Goal: Task Accomplishment & Management: Manage account settings

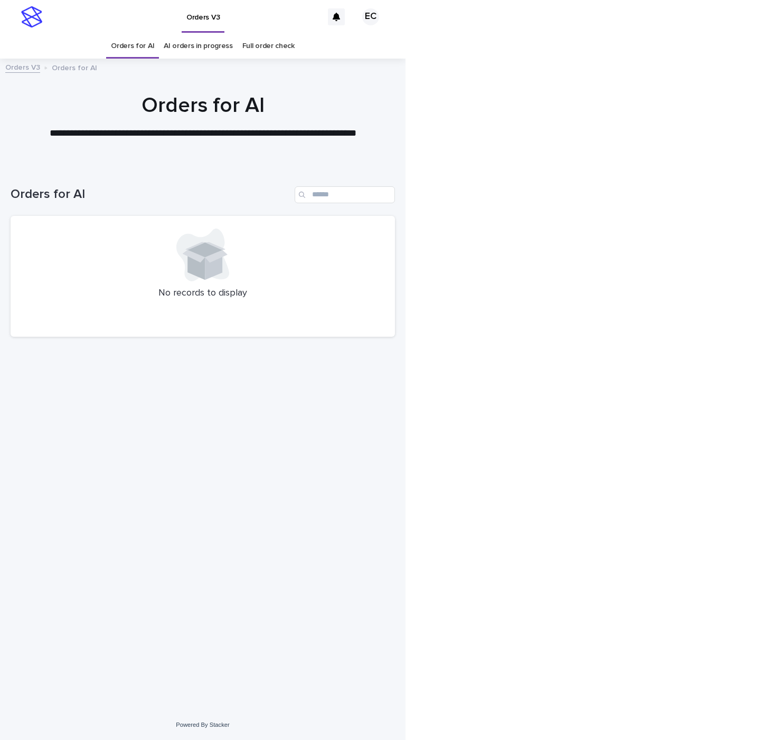
drag, startPoint x: 395, startPoint y: 144, endPoint x: 401, endPoint y: 117, distance: 28.1
click at [386, 144] on div at bounding box center [202, 112] width 405 height 106
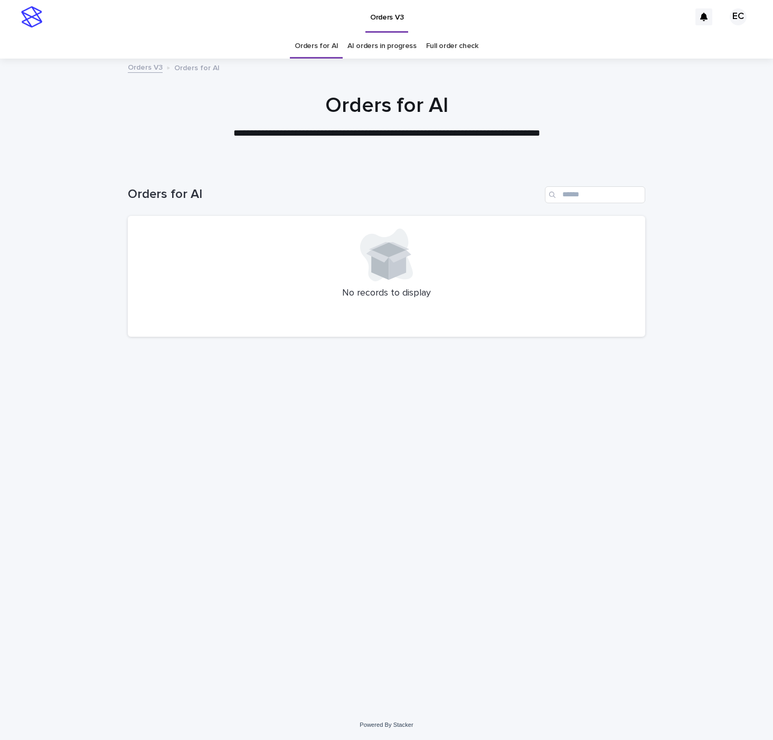
click at [411, 369] on div "Loading... Saving… Loading... Saving… Orders for AI No records to display" at bounding box center [386, 424] width 528 height 518
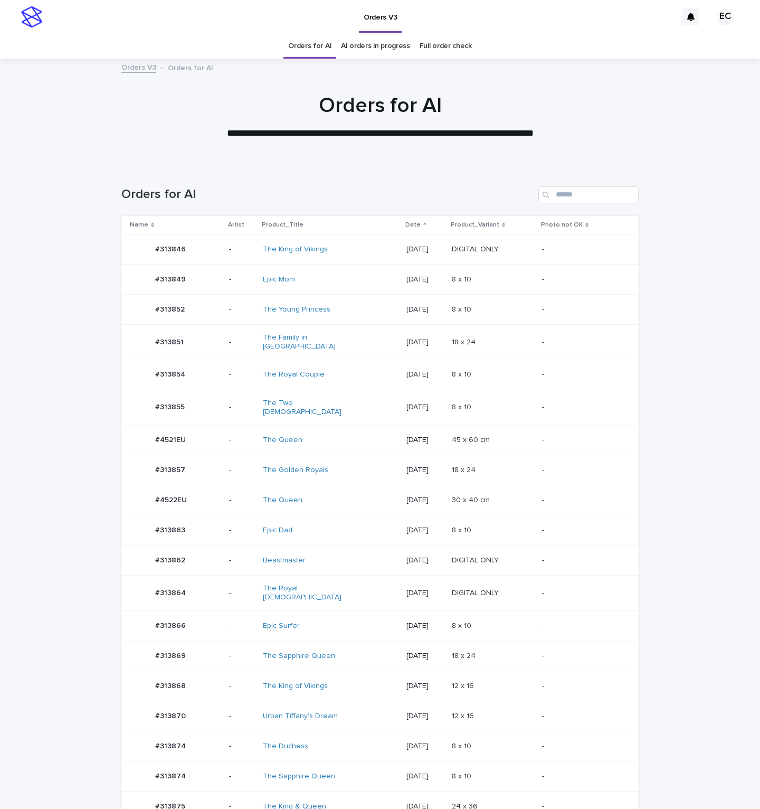
click at [430, 526] on p "[DATE]" at bounding box center [424, 530] width 37 height 9
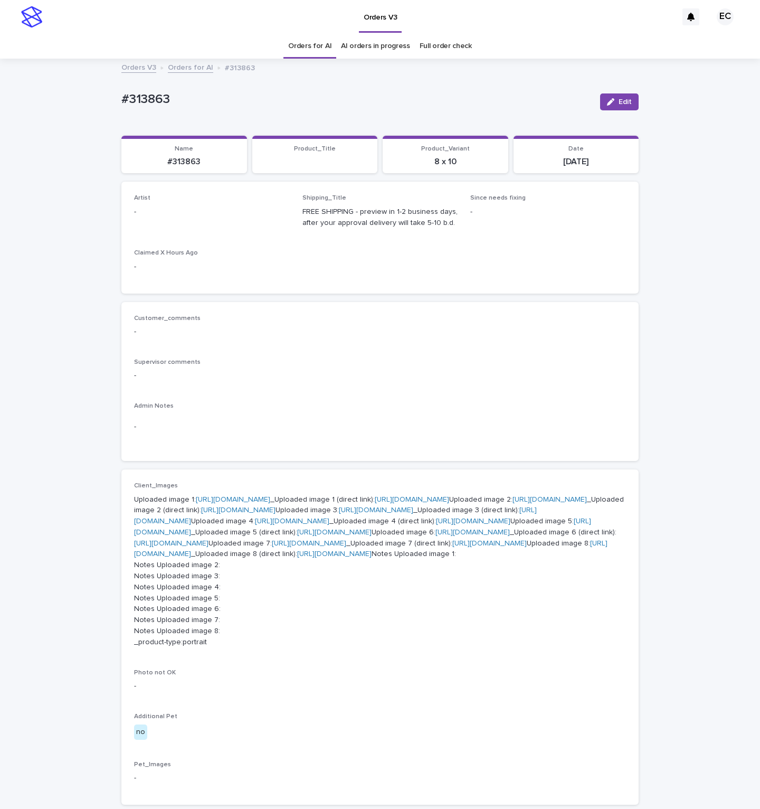
click at [621, 105] on span "Edit" at bounding box center [625, 101] width 13 height 7
paste input "********"
drag, startPoint x: 181, startPoint y: 213, endPoint x: 168, endPoint y: 231, distance: 22.7
click at [181, 213] on div "Select..." at bounding box center [195, 216] width 120 height 17
type input "********"
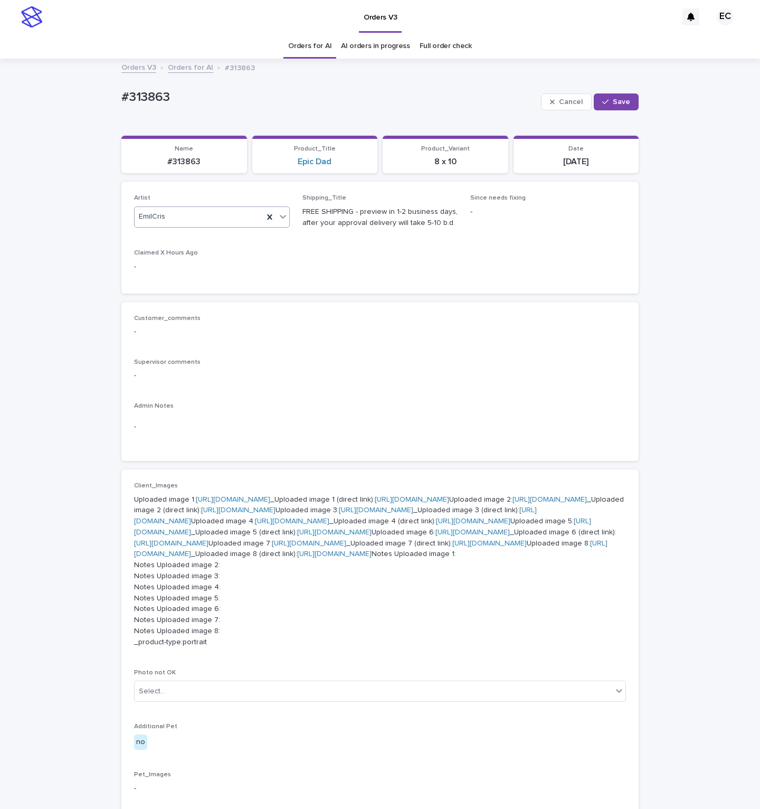
drag, startPoint x: 622, startPoint y: 107, endPoint x: 546, endPoint y: 18, distance: 116.8
click at [621, 107] on button "Save" at bounding box center [616, 101] width 45 height 17
click at [315, 160] on link "Epic Dad" at bounding box center [315, 162] width 34 height 10
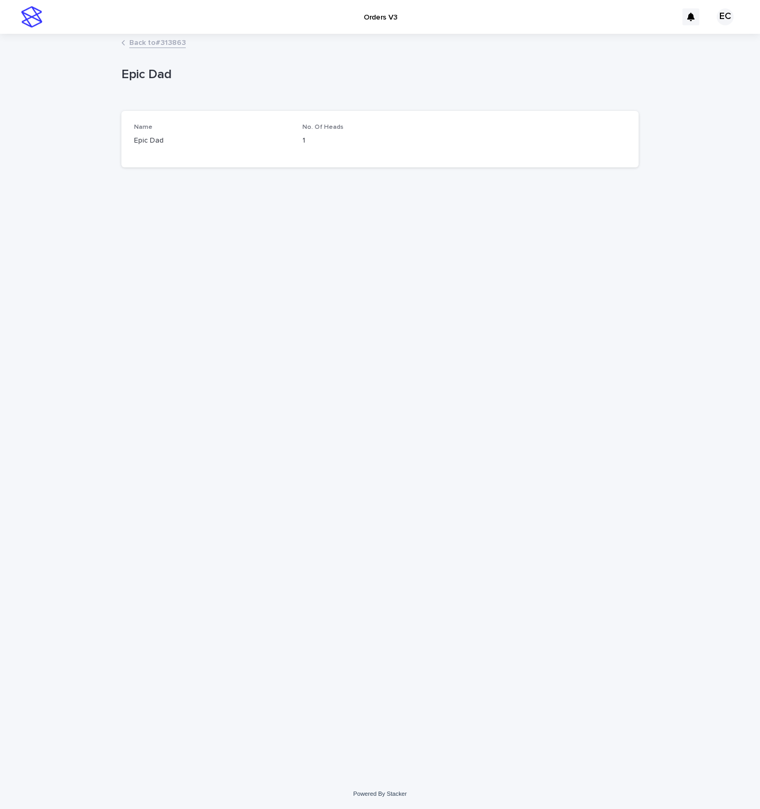
click at [154, 43] on link "Back to #313863" at bounding box center [157, 42] width 56 height 12
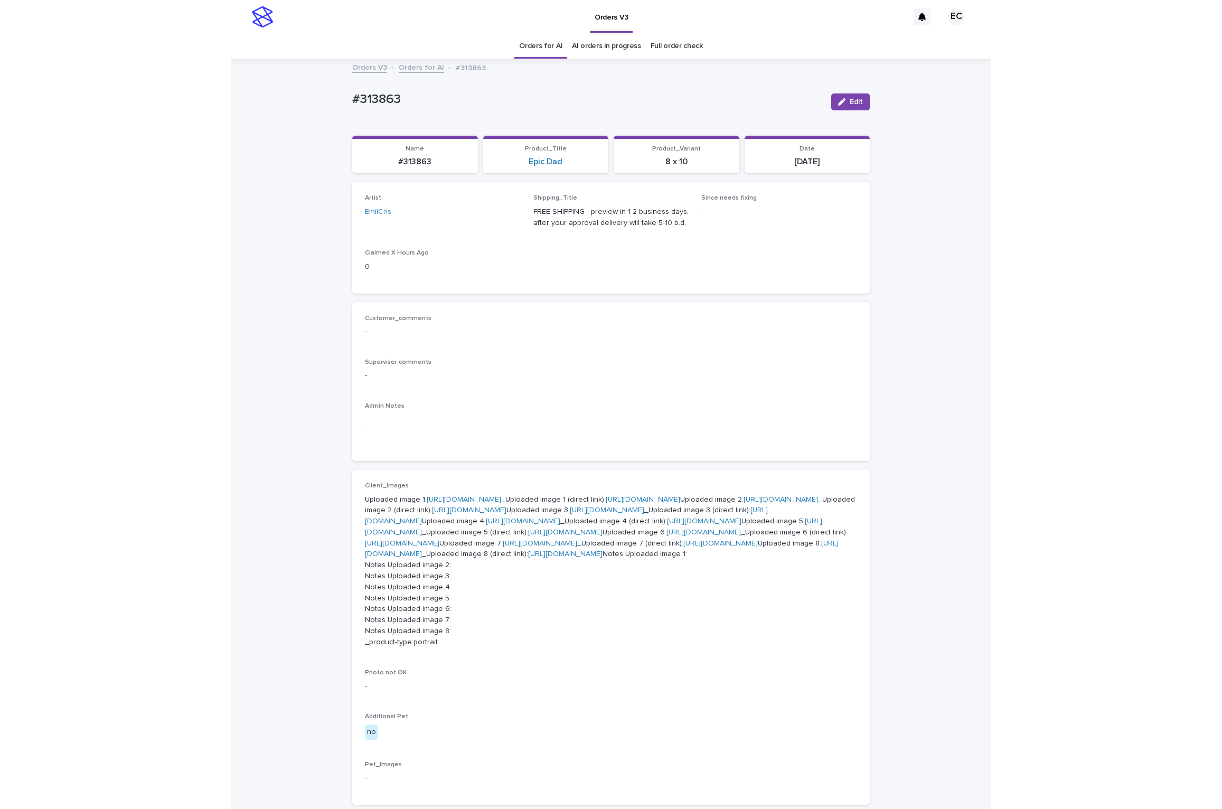
scroll to position [35, 0]
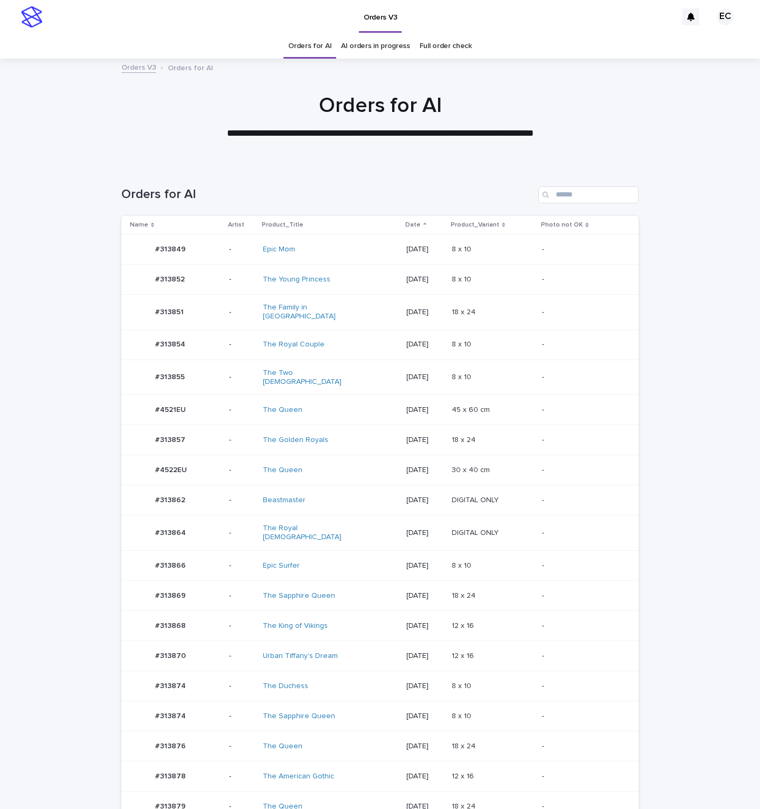
click at [380, 629] on td "The King of Vikings" at bounding box center [331, 625] width 144 height 30
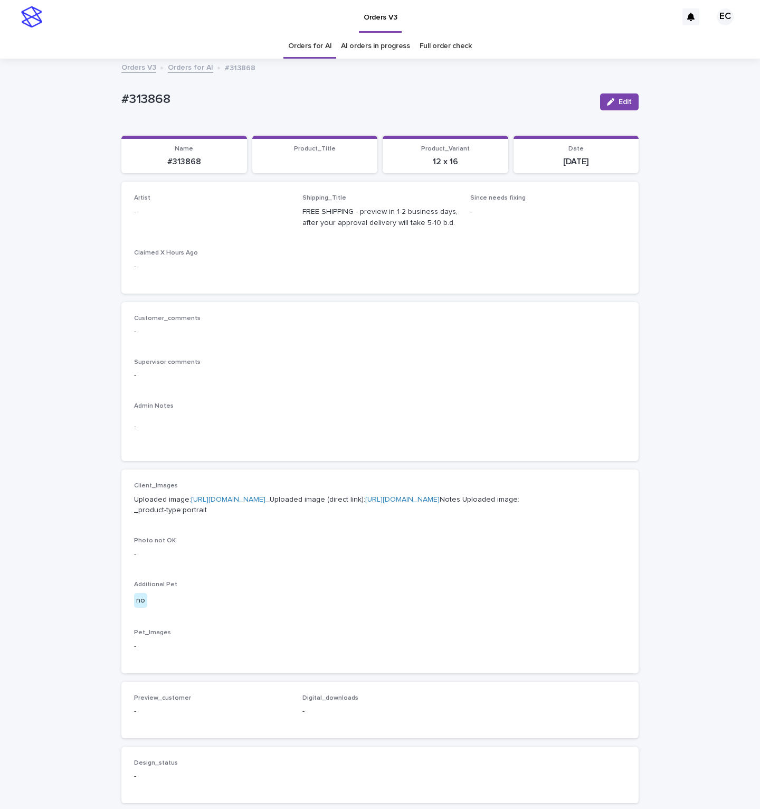
drag, startPoint x: 625, startPoint y: 106, endPoint x: 182, endPoint y: 196, distance: 452.1
click at [611, 110] on button "Edit" at bounding box center [619, 101] width 39 height 17
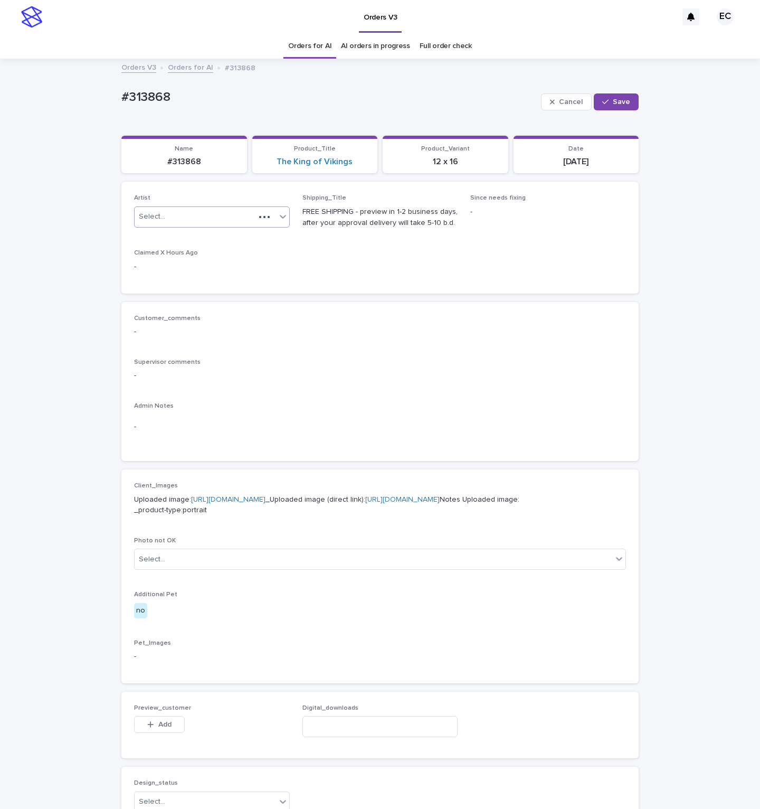
click at [177, 222] on div "Select..." at bounding box center [195, 216] width 120 height 17
paste input "********"
type input "********"
click at [619, 102] on span "Save" at bounding box center [621, 101] width 17 height 7
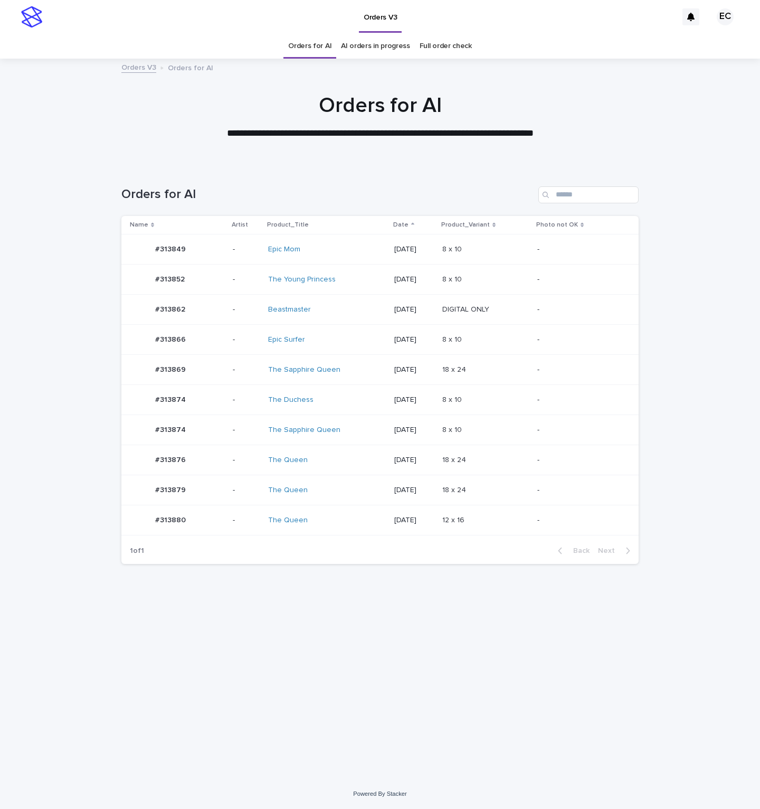
click at [332, 491] on div "The Queen" at bounding box center [312, 490] width 88 height 9
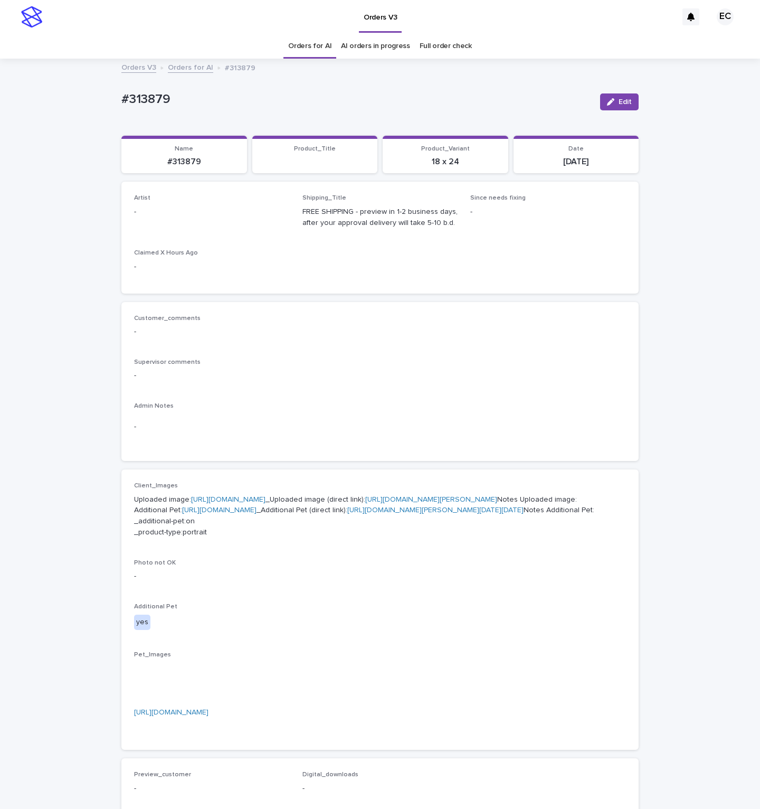
drag, startPoint x: 619, startPoint y: 98, endPoint x: 136, endPoint y: 254, distance: 507.5
click at [619, 98] on span "Edit" at bounding box center [625, 101] width 13 height 7
click at [158, 223] on div "Select..." at bounding box center [195, 216] width 120 height 17
paste input "********"
type input "********"
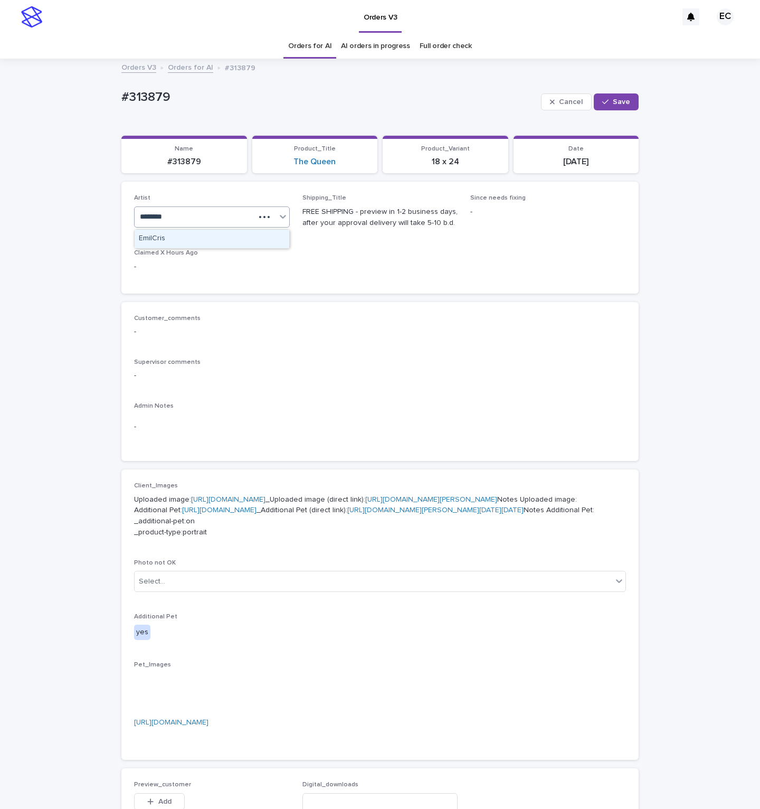
click at [156, 238] on div "EmilCris" at bounding box center [212, 239] width 155 height 18
click at [617, 102] on span "Save" at bounding box center [621, 101] width 17 height 7
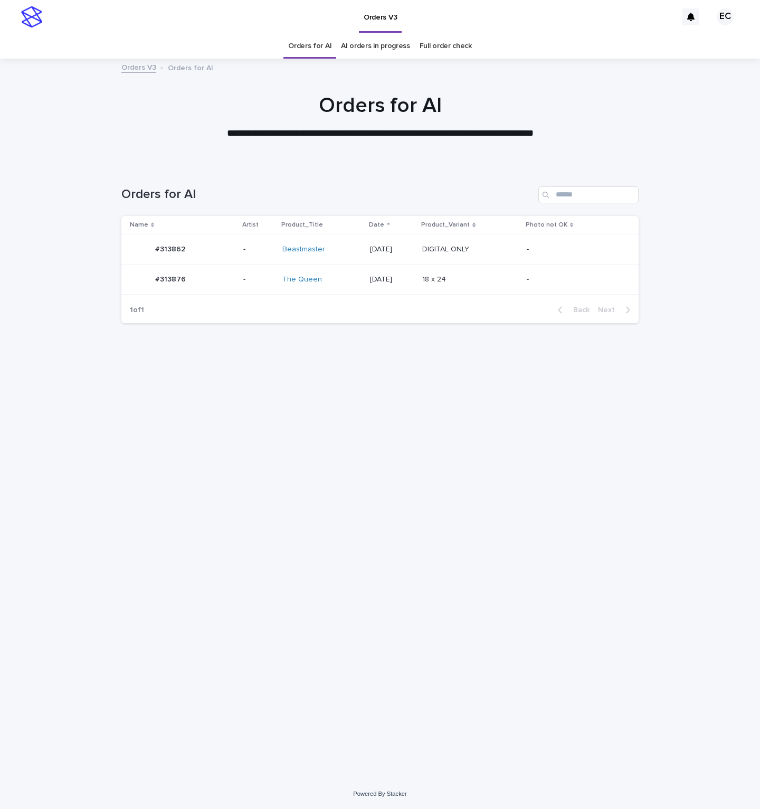
click at [441, 241] on div "DIGITAL ONLY DIGITAL ONLY" at bounding box center [470, 249] width 96 height 17
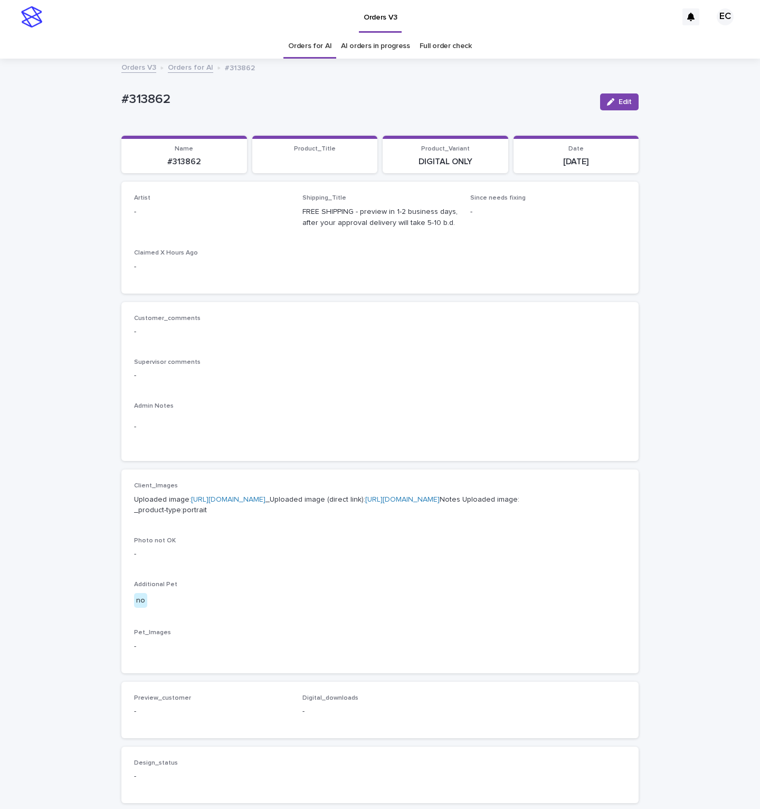
drag, startPoint x: 616, startPoint y: 99, endPoint x: 262, endPoint y: 196, distance: 366.8
click at [609, 101] on div "button" at bounding box center [613, 101] width 12 height 7
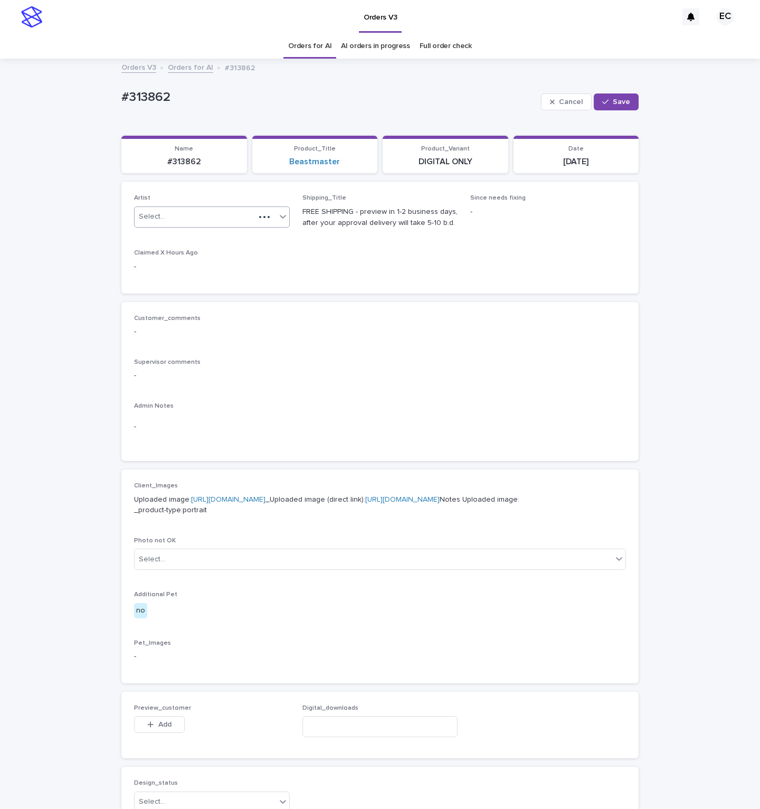
drag, startPoint x: 231, startPoint y: 211, endPoint x: 209, endPoint y: 220, distance: 23.4
click at [229, 212] on div "Select..." at bounding box center [195, 216] width 120 height 17
paste input "********"
type input "********"
drag, startPoint x: 182, startPoint y: 233, endPoint x: 191, endPoint y: 233, distance: 9.5
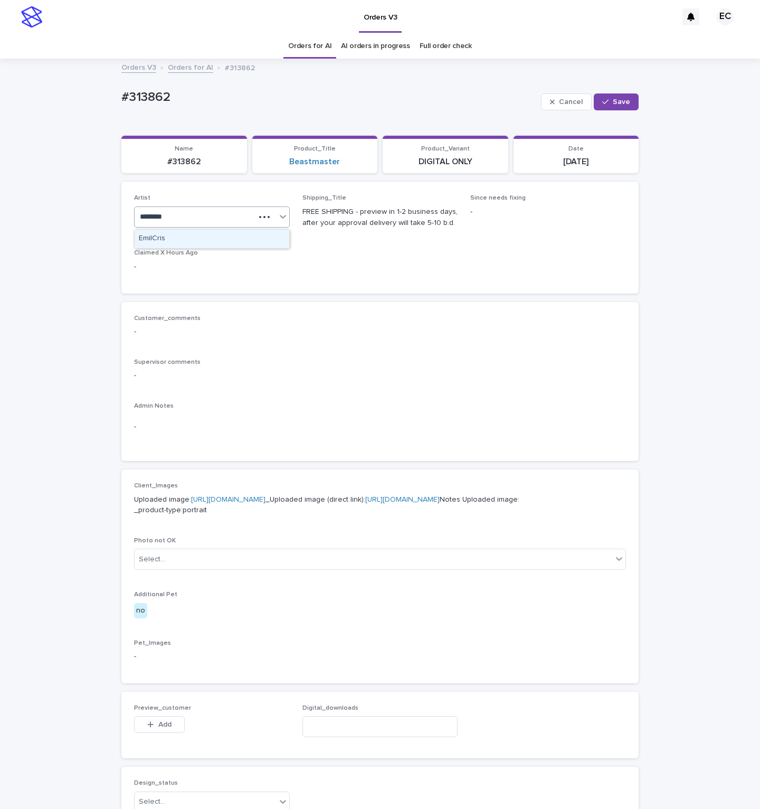
click at [178, 235] on div "EmilCris" at bounding box center [212, 239] width 155 height 18
drag, startPoint x: 631, startPoint y: 93, endPoint x: 617, endPoint y: 101, distance: 16.8
click at [623, 98] on button "Save" at bounding box center [616, 101] width 45 height 17
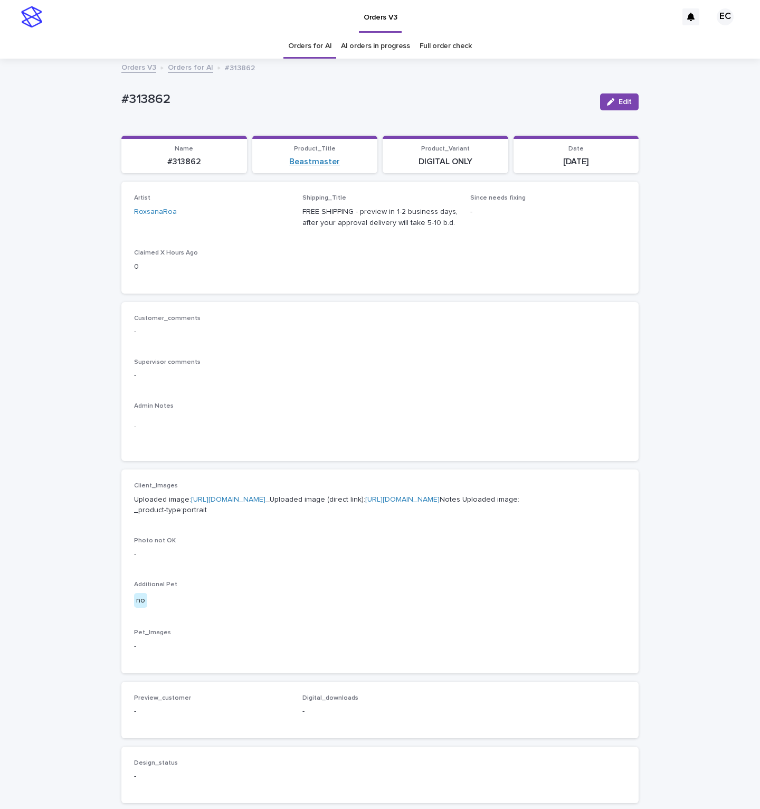
click at [324, 164] on link "Beastmaster" at bounding box center [314, 162] width 51 height 10
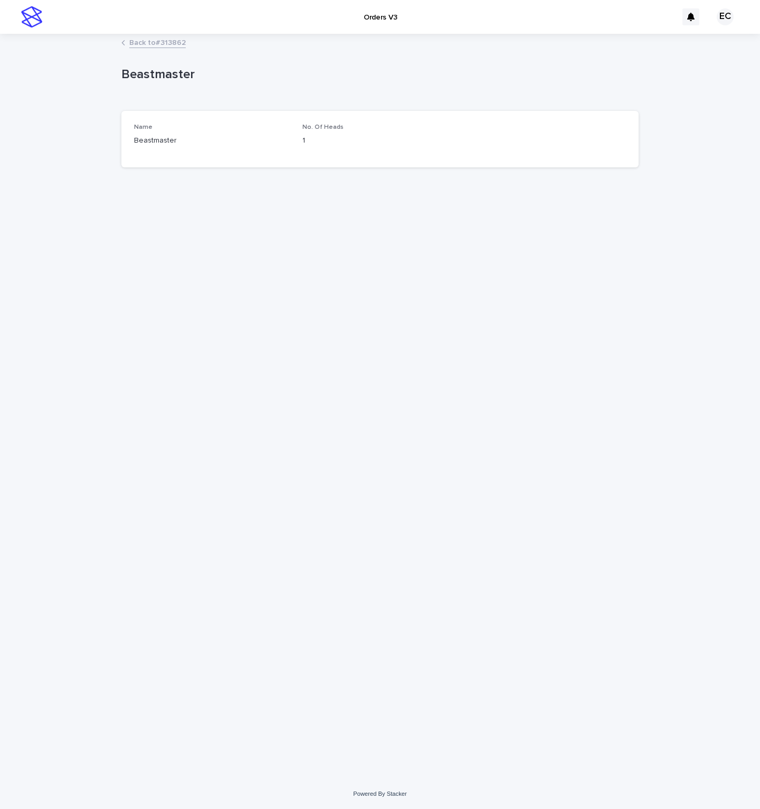
click at [171, 41] on link "Back to #313862" at bounding box center [157, 42] width 56 height 12
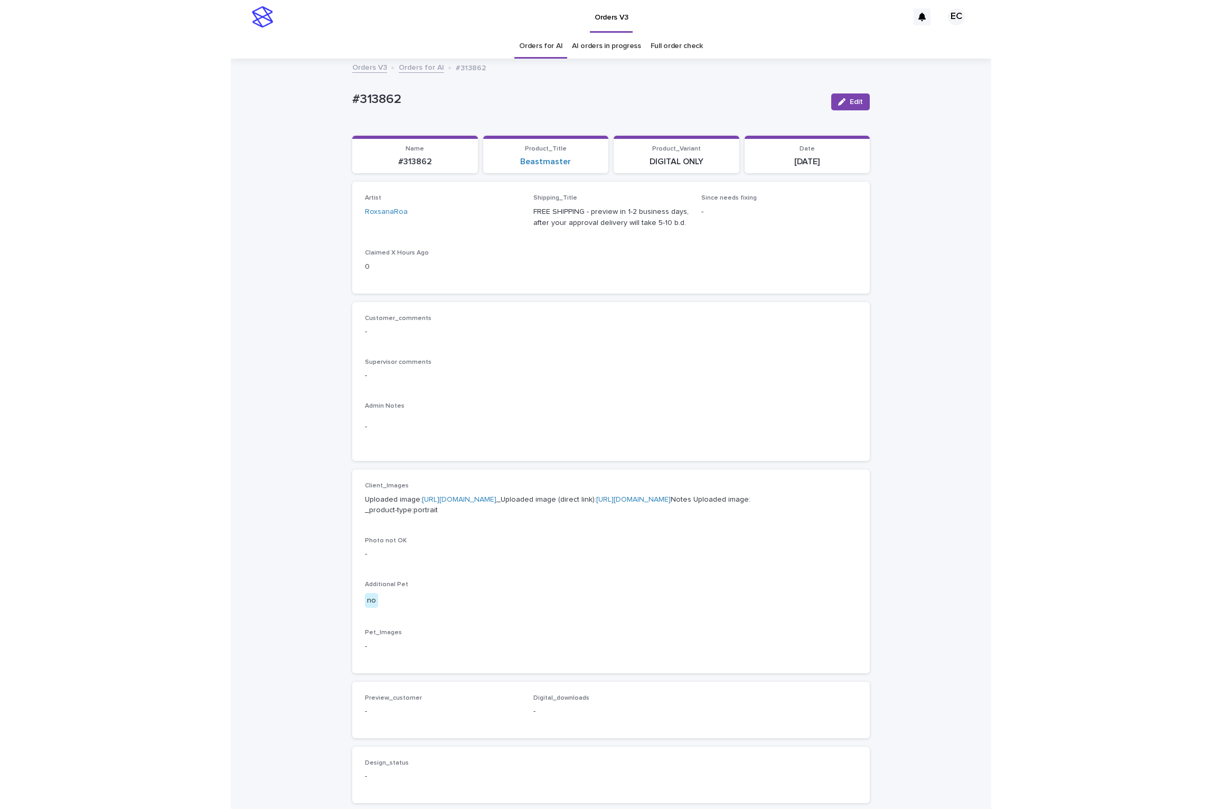
scroll to position [35, 0]
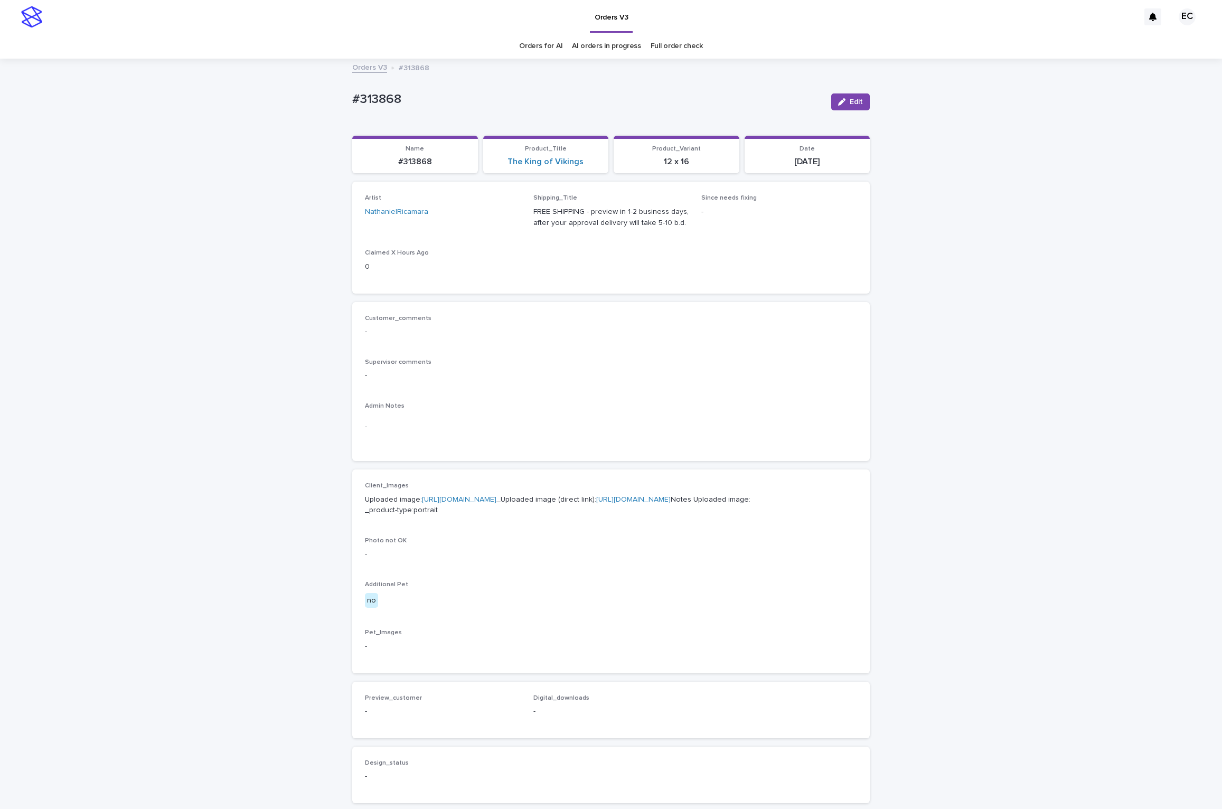
click at [575, 154] on div "Product_Title The King of Vikings" at bounding box center [545, 156] width 113 height 22
click at [568, 158] on link "The King of Vikings" at bounding box center [545, 162] width 76 height 10
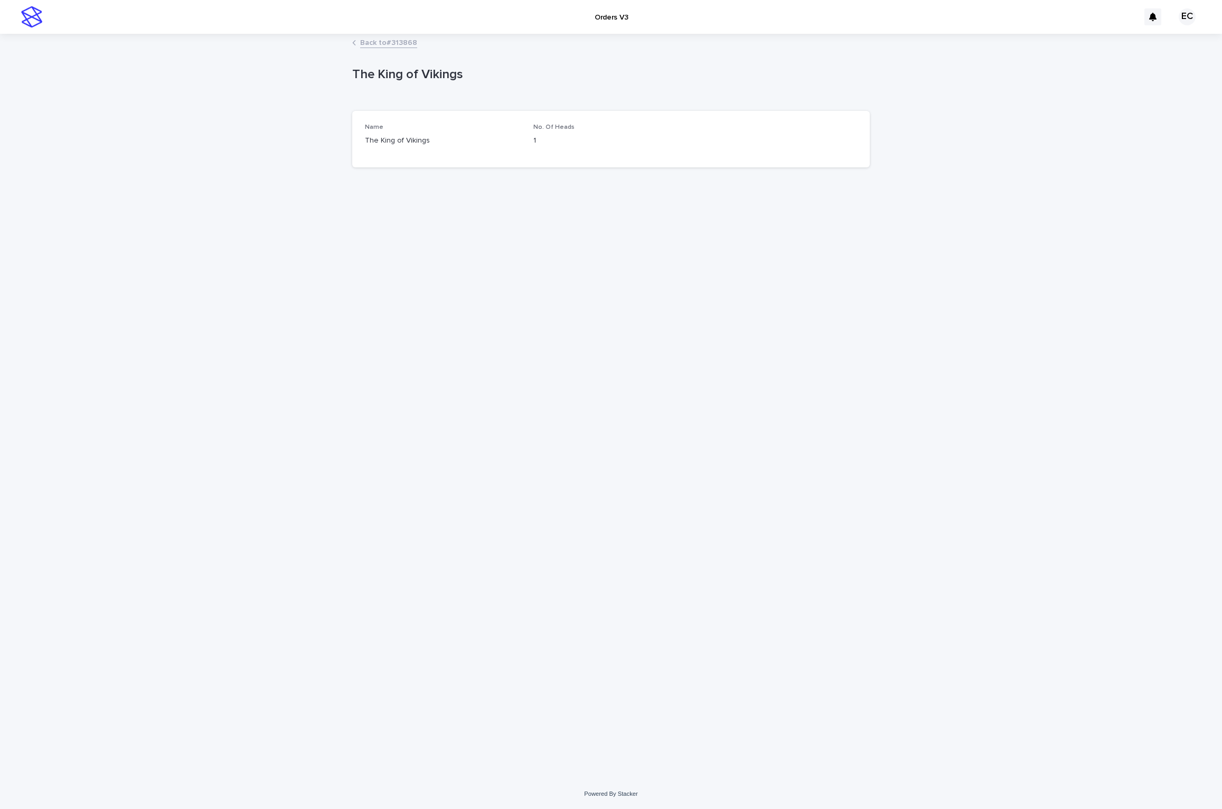
click at [400, 42] on link "Back to #313868" at bounding box center [388, 42] width 57 height 12
